Goal: Task Accomplishment & Management: Use online tool/utility

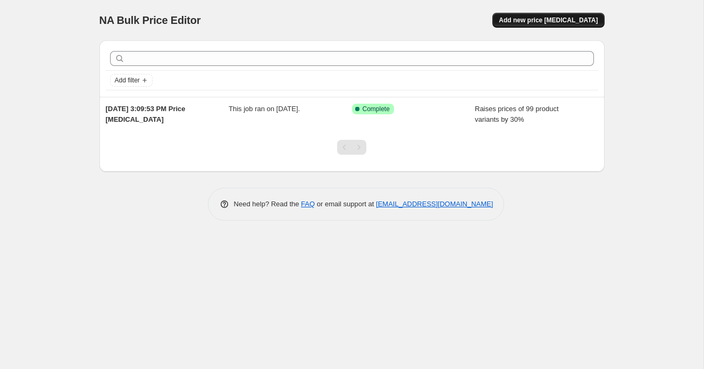
click at [565, 21] on span "Add new price [MEDICAL_DATA]" at bounding box center [547, 20] width 99 height 9
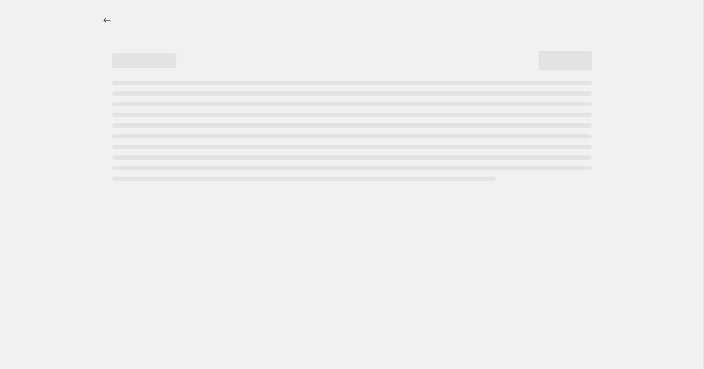
select select "percentage"
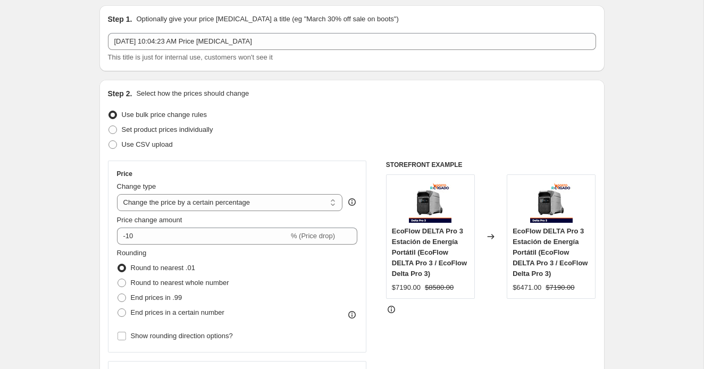
scroll to position [45, 0]
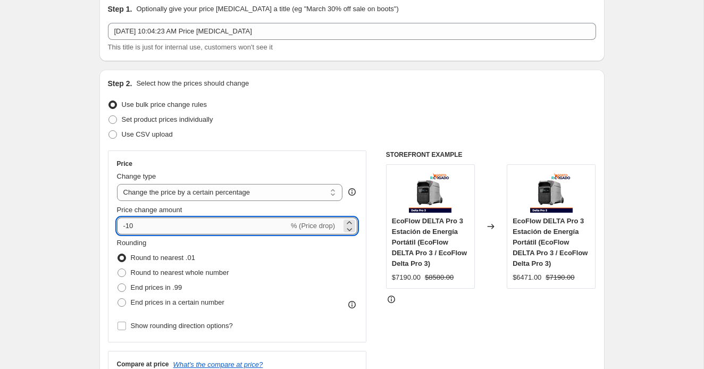
drag, startPoint x: 146, startPoint y: 223, endPoint x: 116, endPoint y: 225, distance: 29.3
click at [117, 225] on input "-10" at bounding box center [203, 225] width 172 height 17
type input "25"
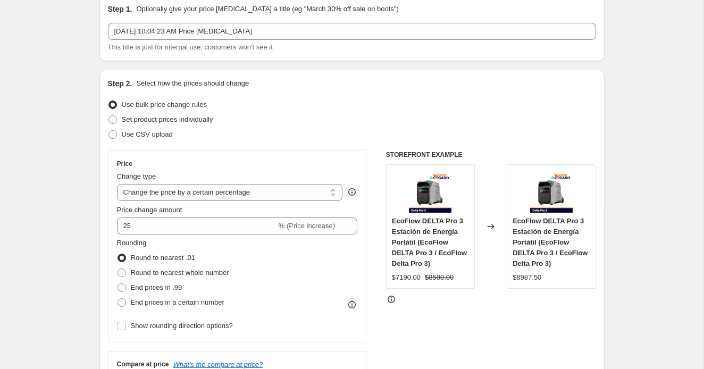
click at [299, 113] on div "Set product prices individually" at bounding box center [352, 119] width 488 height 15
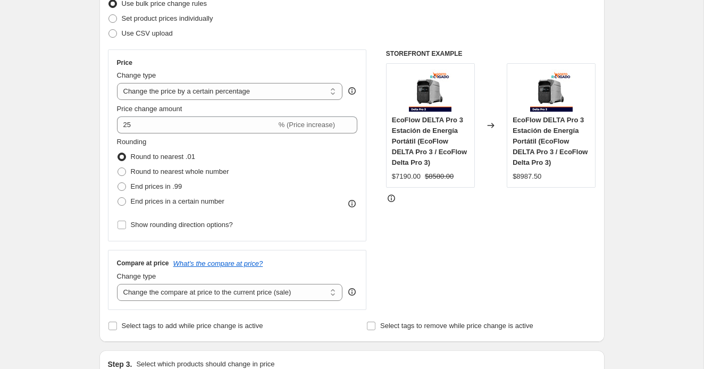
scroll to position [163, 0]
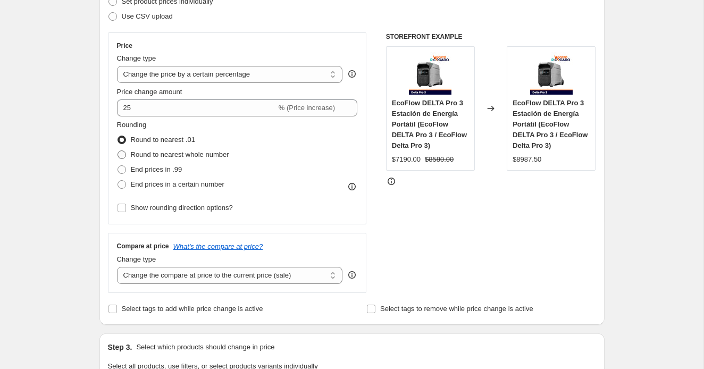
click at [121, 151] on span at bounding box center [121, 154] width 9 height 9
click at [118, 151] on input "Round to nearest whole number" at bounding box center [117, 150] width 1 height 1
radio input "true"
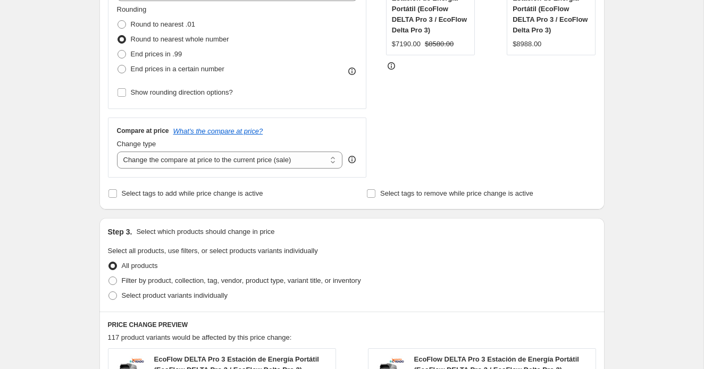
scroll to position [281, 0]
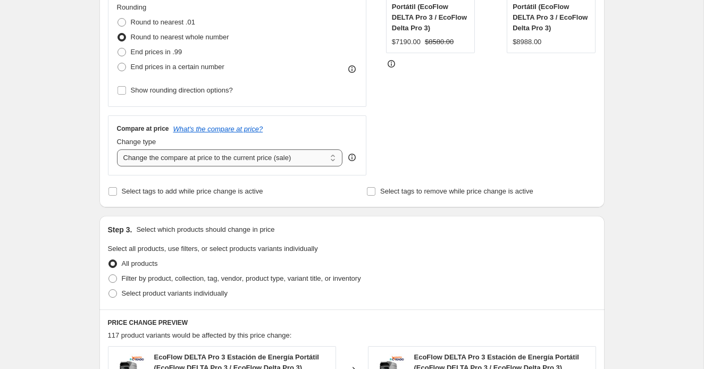
click at [295, 160] on select "Change the compare at price to the current price (sale) Change the compare at p…" at bounding box center [230, 157] width 226 height 17
select select "percentage"
click at [117, 149] on select "Change the compare at price to the current price (sale) Change the compare at p…" at bounding box center [230, 157] width 226 height 17
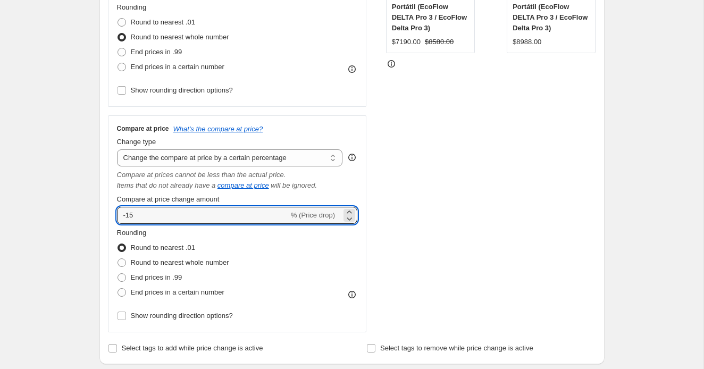
drag, startPoint x: 167, startPoint y: 214, endPoint x: 113, endPoint y: 217, distance: 53.8
click at [113, 217] on div "Compare at price What's the compare at price? Change type Change the compare at…" at bounding box center [237, 223] width 259 height 217
type input "25"
click at [279, 243] on div "Rounding Round to nearest .01 Round to nearest whole number End prices in .99 E…" at bounding box center [237, 263] width 241 height 72
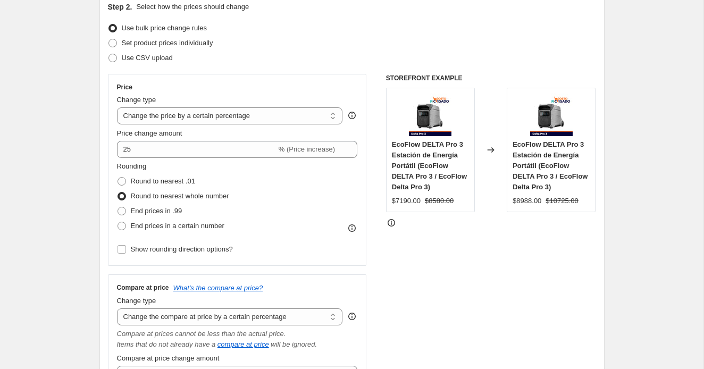
scroll to position [120, 0]
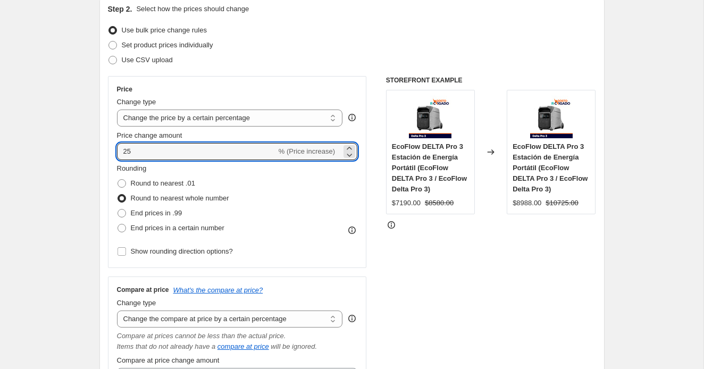
drag, startPoint x: 152, startPoint y: 154, endPoint x: 97, endPoint y: 159, distance: 55.5
type input "2"
type input "0"
click at [247, 206] on div "Rounding Round to nearest .01 Round to nearest whole number End prices in .99 E…" at bounding box center [237, 199] width 241 height 72
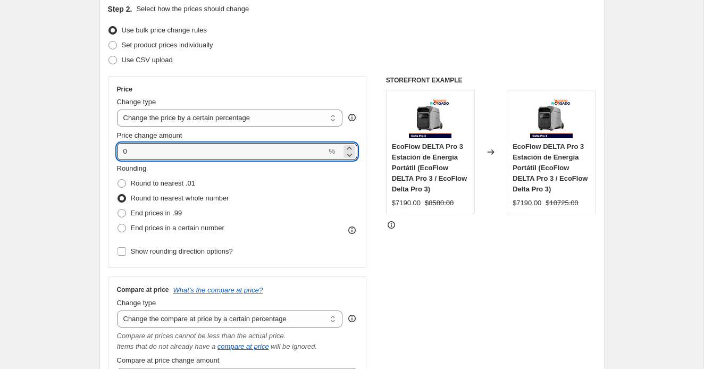
drag, startPoint x: 150, startPoint y: 148, endPoint x: 101, endPoint y: 151, distance: 49.0
click at [100, 151] on div "Step 2. Select how the prices should change Use bulk price change rules Set pro…" at bounding box center [351, 260] width 505 height 530
type input "25"
click at [276, 187] on div "Rounding Round to nearest .01 Round to nearest whole number End prices in .99 E…" at bounding box center [237, 199] width 241 height 72
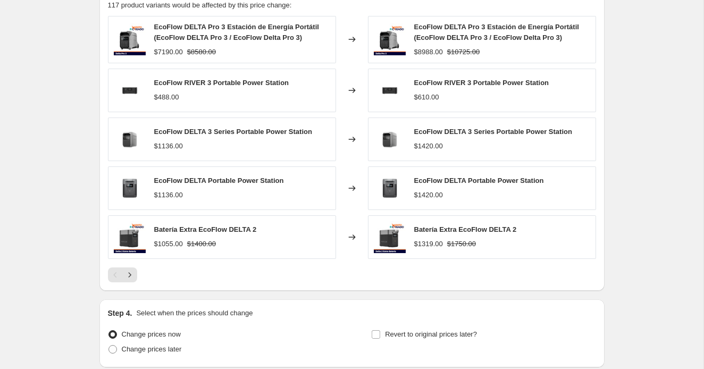
scroll to position [852, 0]
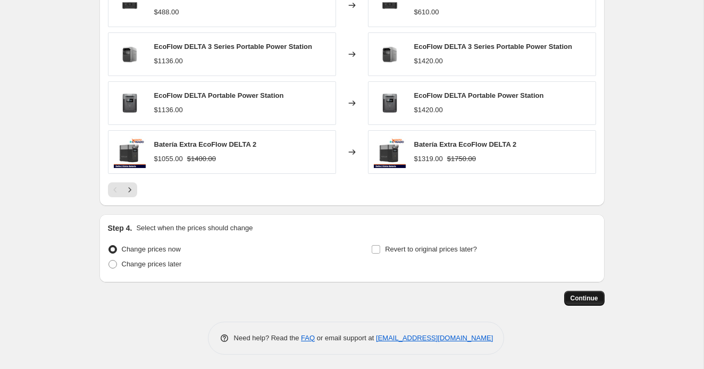
click at [595, 303] on button "Continue" at bounding box center [584, 298] width 40 height 15
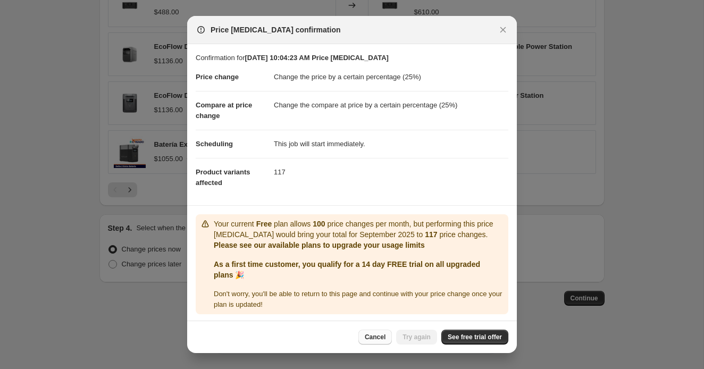
click at [377, 336] on span "Cancel" at bounding box center [375, 337] width 21 height 9
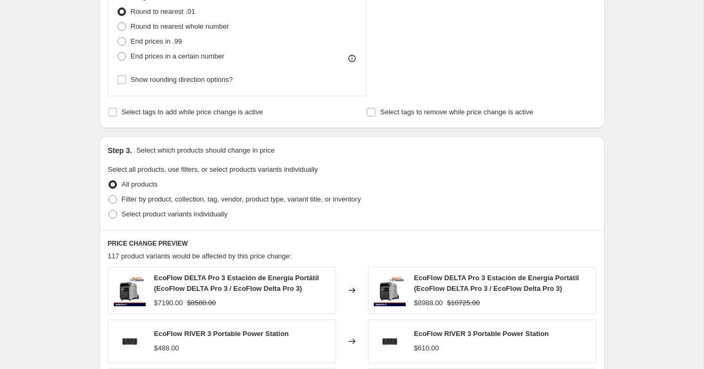
scroll to position [515, 0]
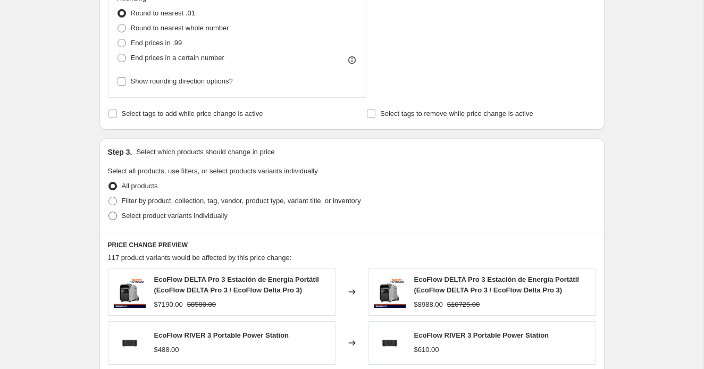
click at [114, 211] on span at bounding box center [112, 215] width 9 height 9
click at [109, 211] on input "Select product variants individually" at bounding box center [108, 211] width 1 height 1
radio input "true"
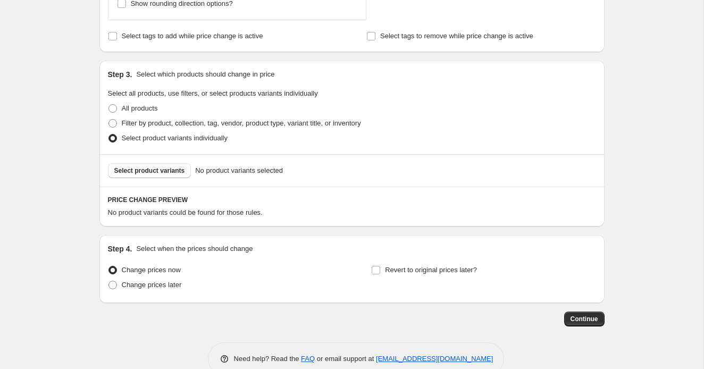
scroll to position [590, 0]
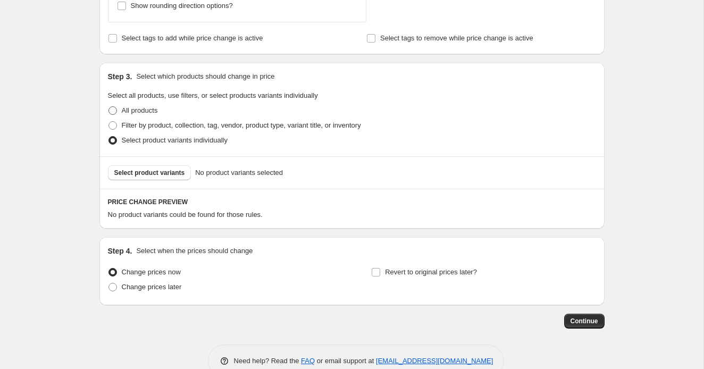
click at [111, 107] on span at bounding box center [112, 110] width 9 height 9
click at [109, 107] on input "All products" at bounding box center [108, 106] width 1 height 1
radio input "true"
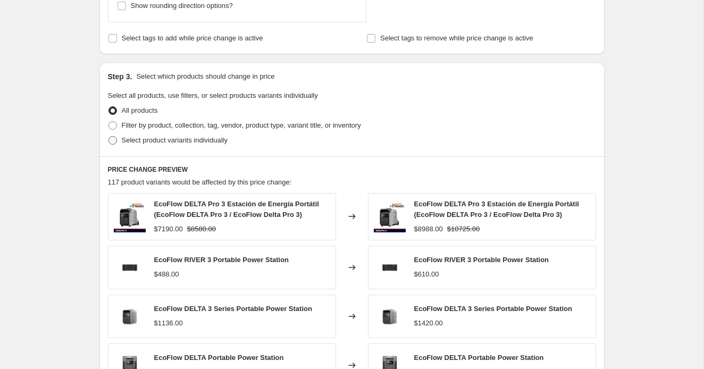
click at [115, 138] on span at bounding box center [112, 140] width 9 height 9
click at [109, 137] on input "Select product variants individually" at bounding box center [108, 136] width 1 height 1
radio input "true"
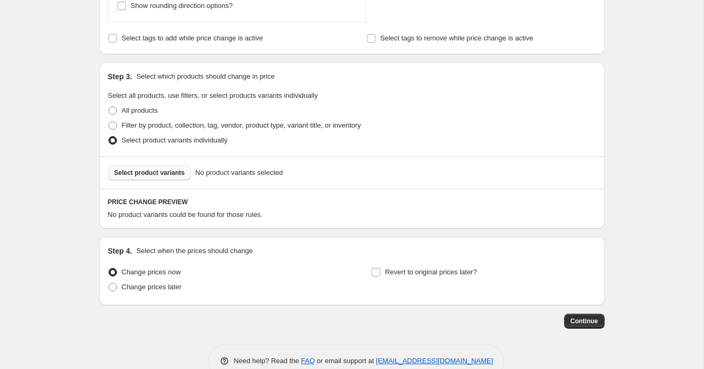
click at [160, 173] on span "Select product variants" at bounding box center [149, 172] width 71 height 9
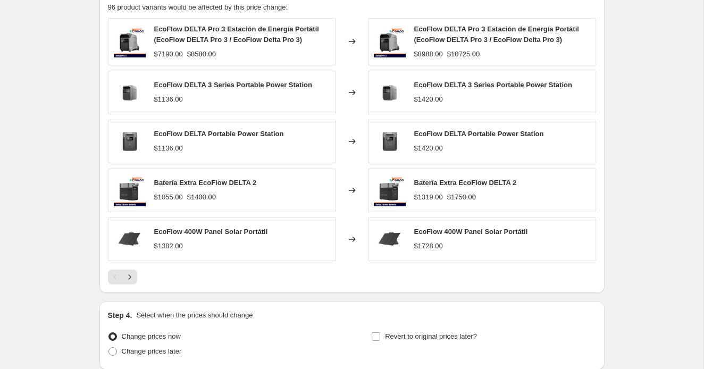
scroll to position [885, 0]
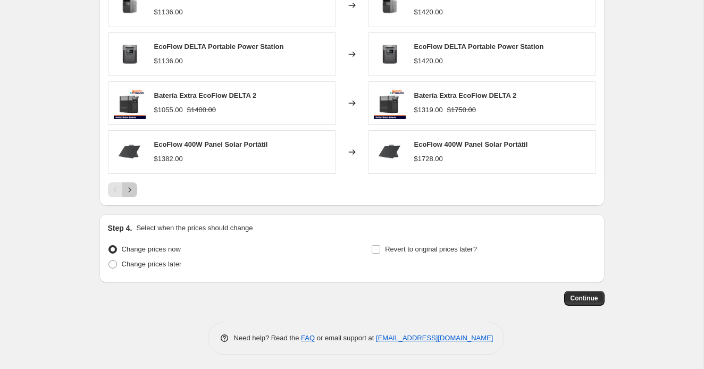
click at [130, 188] on icon "Next" at bounding box center [129, 189] width 11 height 11
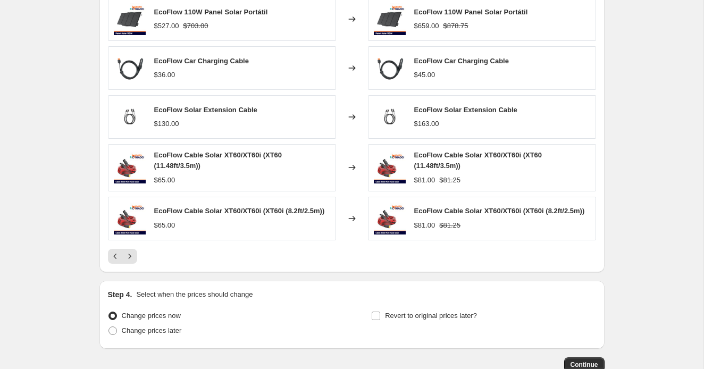
scroll to position [817, 0]
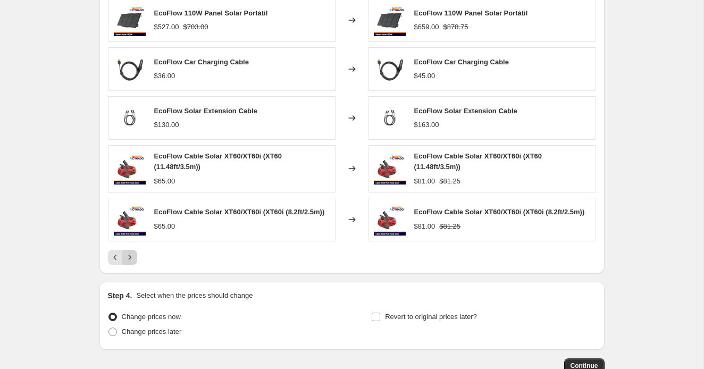
click at [131, 258] on icon "Next" at bounding box center [129, 257] width 11 height 11
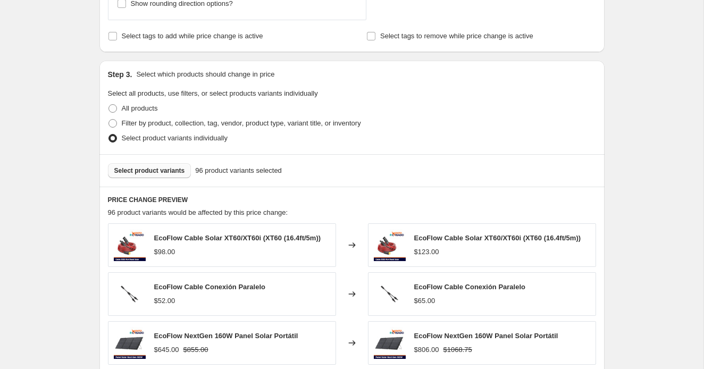
scroll to position [591, 0]
click at [180, 173] on span "Select product variants" at bounding box center [149, 171] width 71 height 9
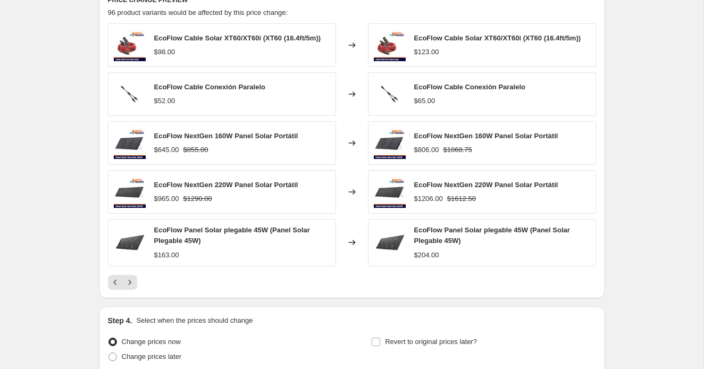
scroll to position [888, 0]
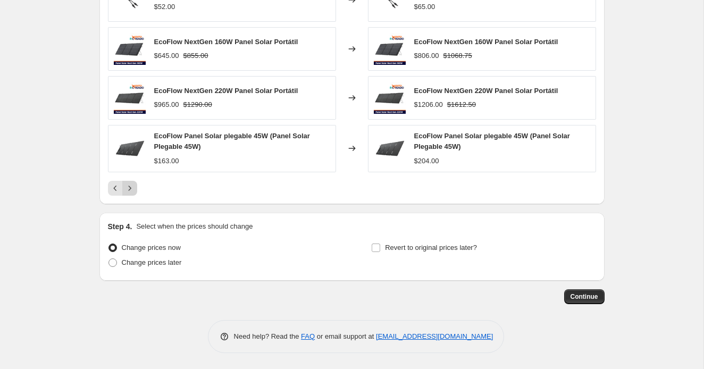
click at [131, 186] on icon "Next" at bounding box center [129, 188] width 11 height 11
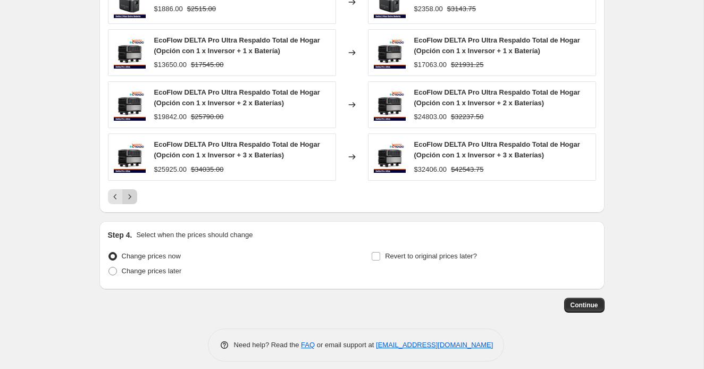
click at [131, 197] on icon "Next" at bounding box center [129, 196] width 11 height 11
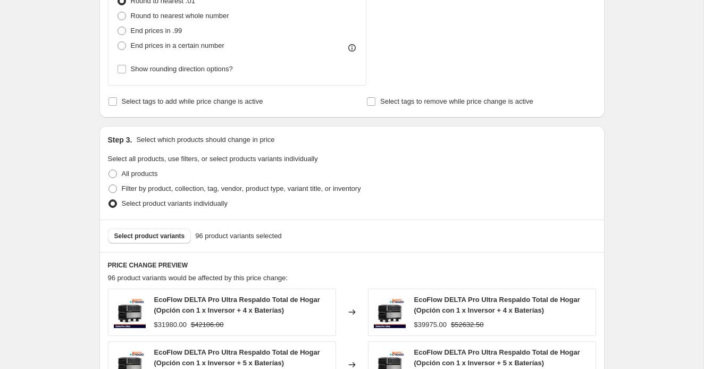
scroll to position [502, 0]
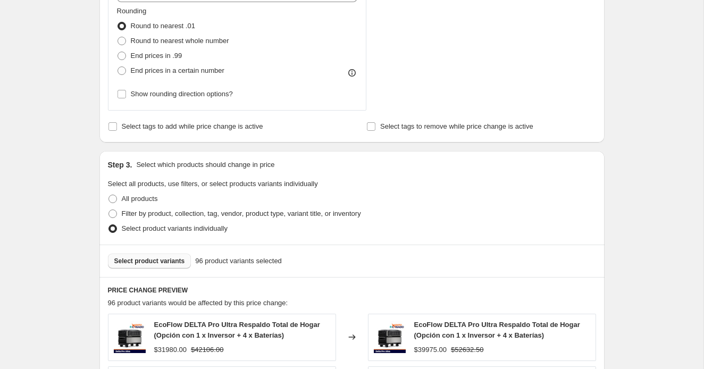
click at [145, 259] on span "Select product variants" at bounding box center [149, 261] width 71 height 9
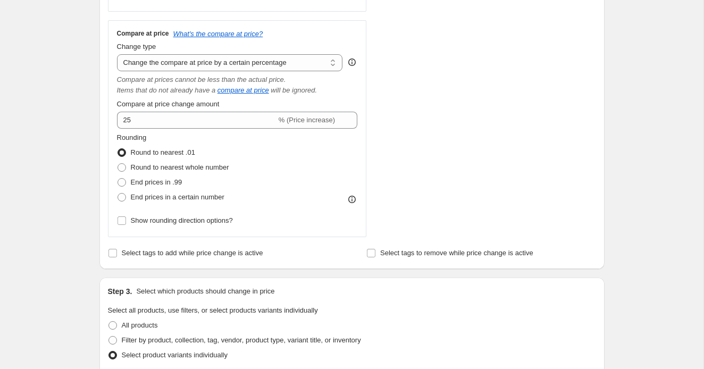
scroll to position [372, 0]
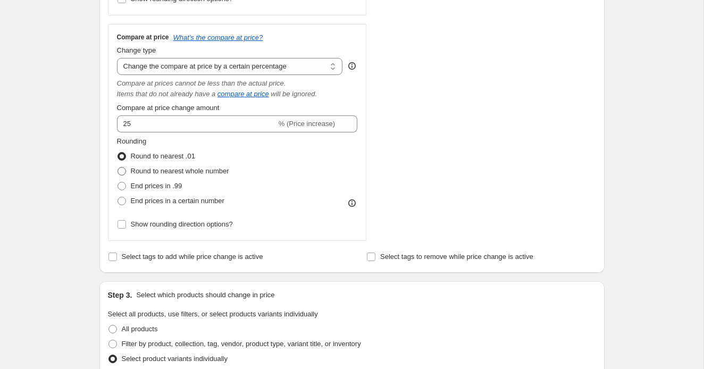
click at [120, 171] on span at bounding box center [121, 171] width 9 height 9
click at [118, 167] on input "Round to nearest whole number" at bounding box center [117, 167] width 1 height 1
radio input "true"
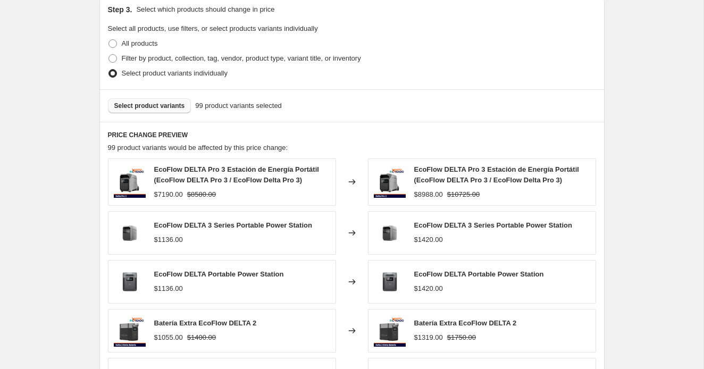
scroll to position [885, 0]
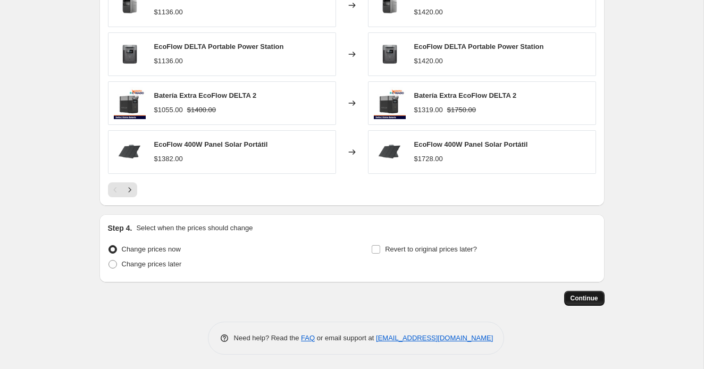
click at [579, 294] on span "Continue" at bounding box center [584, 298] width 28 height 9
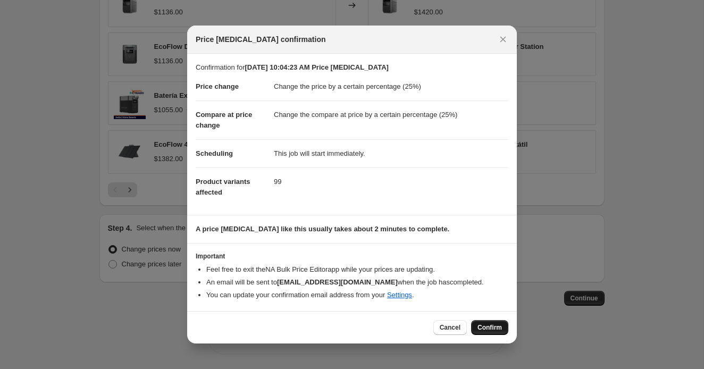
click at [476, 322] on button "Confirm" at bounding box center [489, 327] width 37 height 15
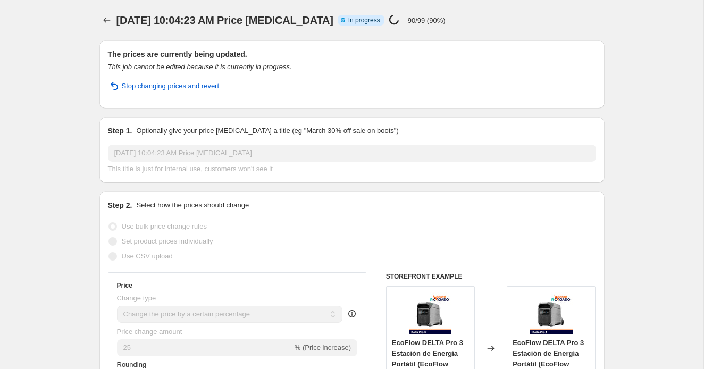
select select "percentage"
